Goal: Task Accomplishment & Management: Use online tool/utility

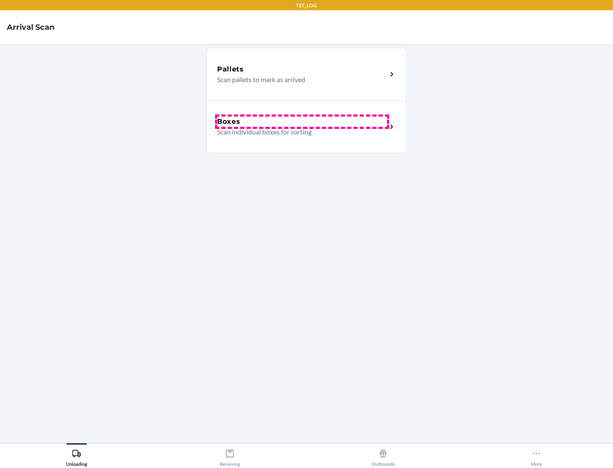
click at [302, 122] on div "Boxes" at bounding box center [302, 122] width 170 height 10
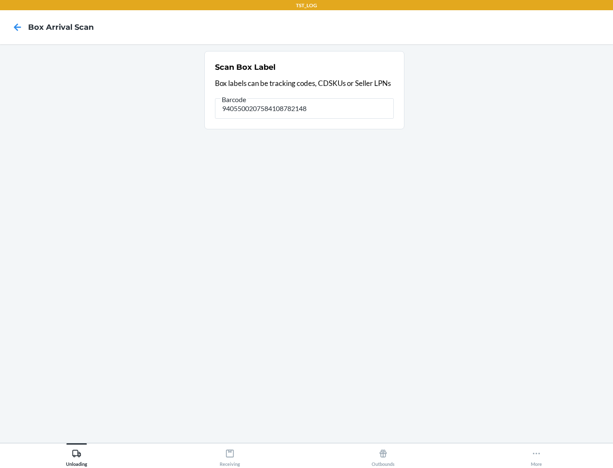
type input "9405500207584108782148"
